Goal: Task Accomplishment & Management: Complete application form

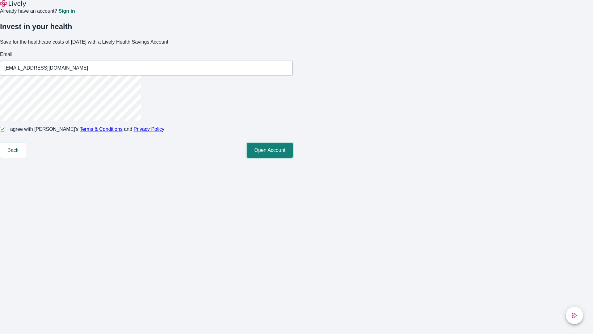
click at [293, 158] on button "Open Account" at bounding box center [270, 150] width 46 height 15
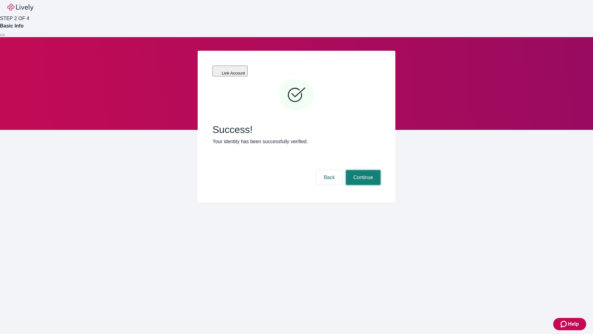
click at [362, 170] on button "Continue" at bounding box center [363, 177] width 35 height 15
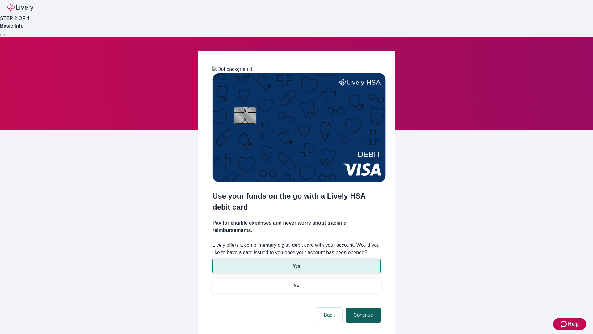
click at [296, 282] on p "No" at bounding box center [297, 285] width 6 height 6
click at [362, 307] on button "Continue" at bounding box center [363, 314] width 35 height 15
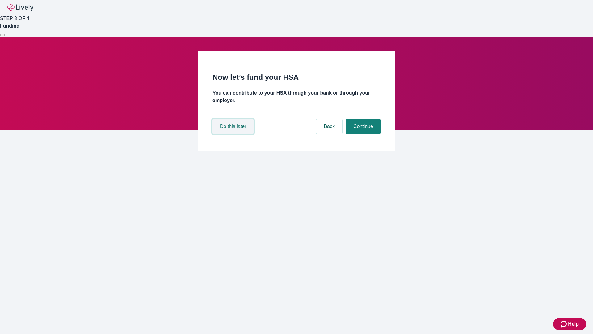
click at [234, 134] on button "Do this later" at bounding box center [233, 126] width 41 height 15
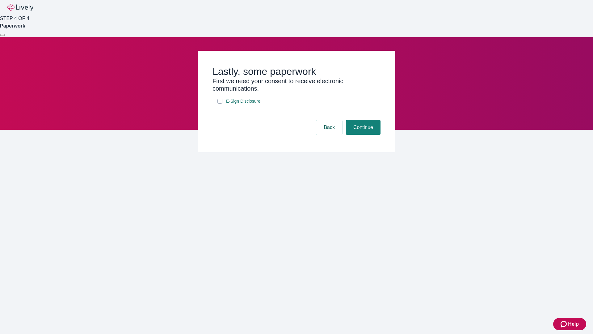
click at [220, 103] on input "E-Sign Disclosure" at bounding box center [219, 101] width 5 height 5
checkbox input "true"
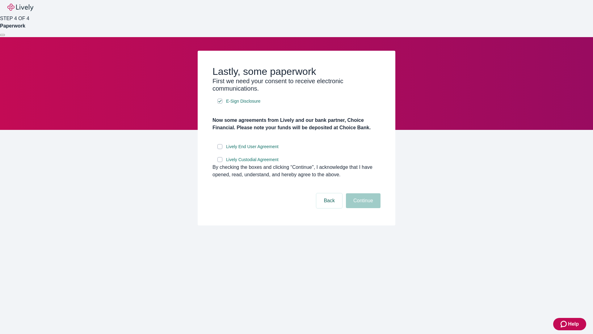
click at [220, 149] on input "Lively End User Agreement" at bounding box center [219, 146] width 5 height 5
checkbox input "true"
click at [220, 162] on input "Lively Custodial Agreement" at bounding box center [219, 159] width 5 height 5
checkbox input "true"
click at [362, 208] on button "Continue" at bounding box center [363, 200] width 35 height 15
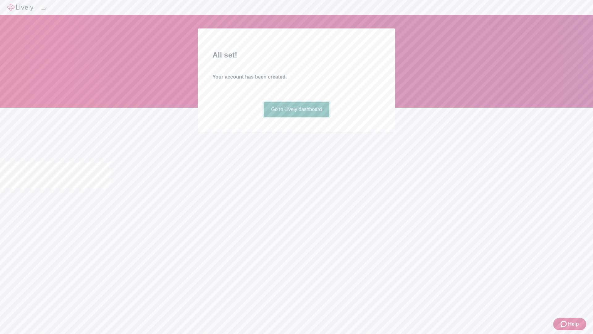
click at [296, 117] on link "Go to Lively dashboard" at bounding box center [297, 109] width 66 height 15
